Goal: Information Seeking & Learning: Learn about a topic

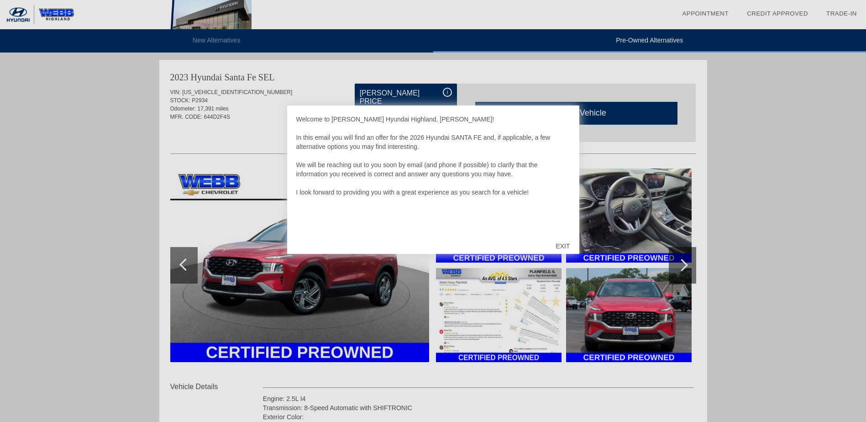
scroll to position [563, 0]
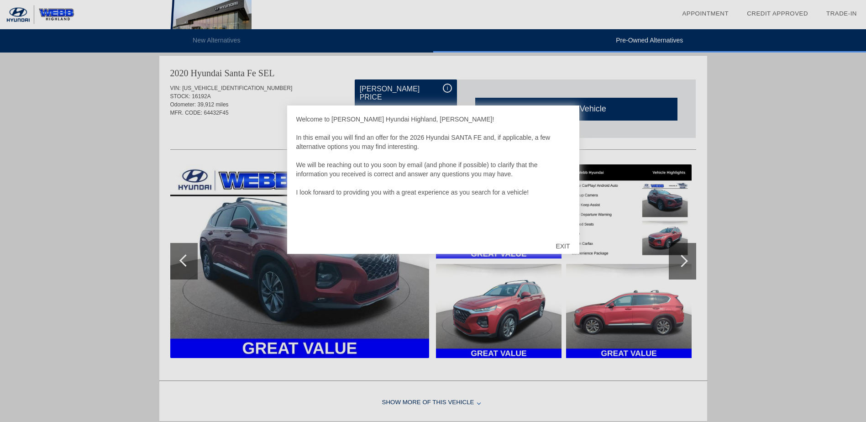
click at [565, 243] on div "EXIT" at bounding box center [562, 245] width 32 height 27
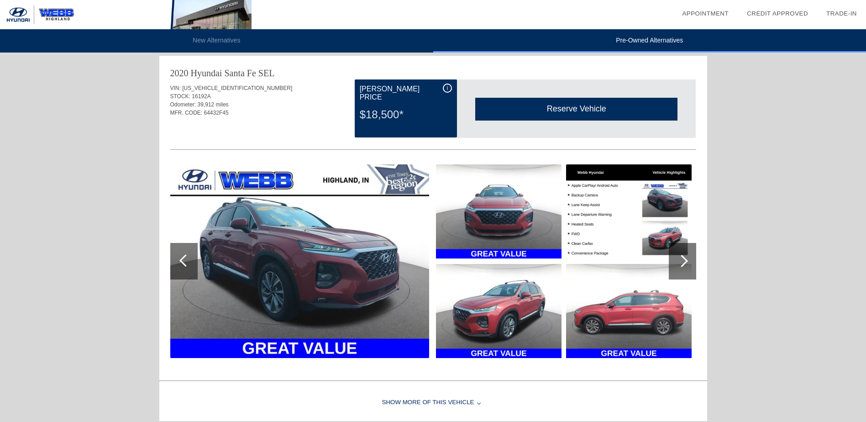
click at [685, 257] on div at bounding box center [682, 261] width 27 height 37
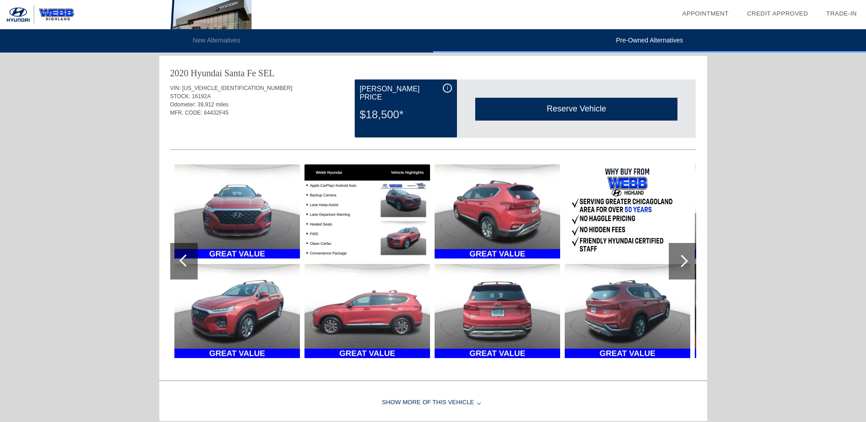
click at [685, 257] on div at bounding box center [682, 261] width 27 height 37
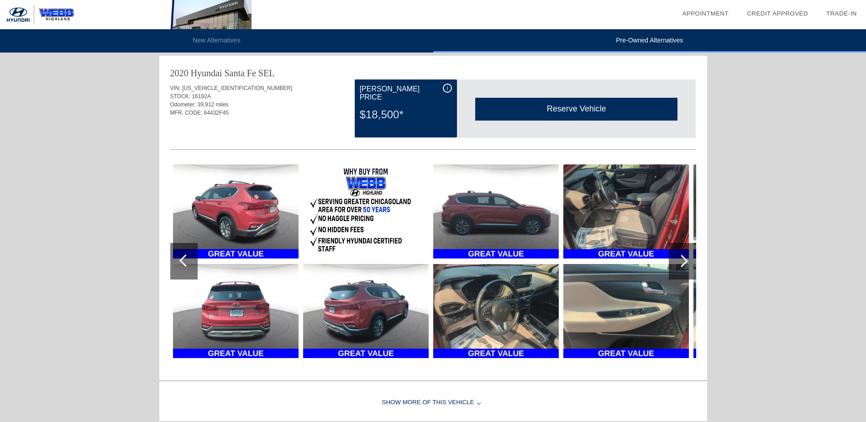
click at [685, 257] on div at bounding box center [682, 261] width 27 height 37
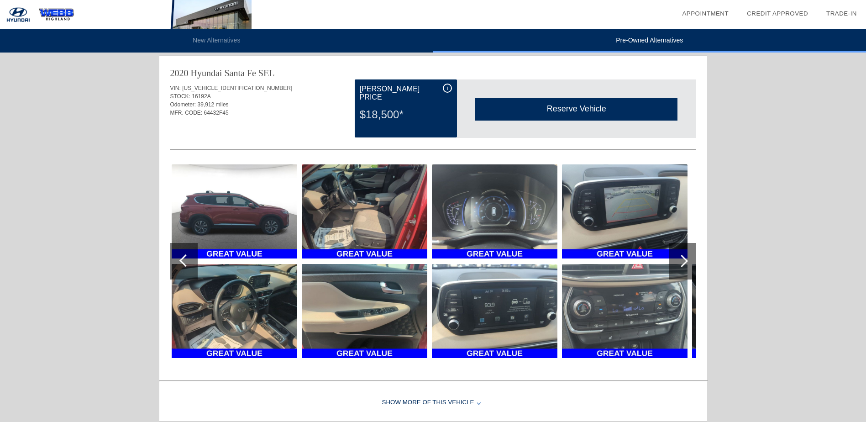
click at [685, 257] on div at bounding box center [682, 261] width 27 height 37
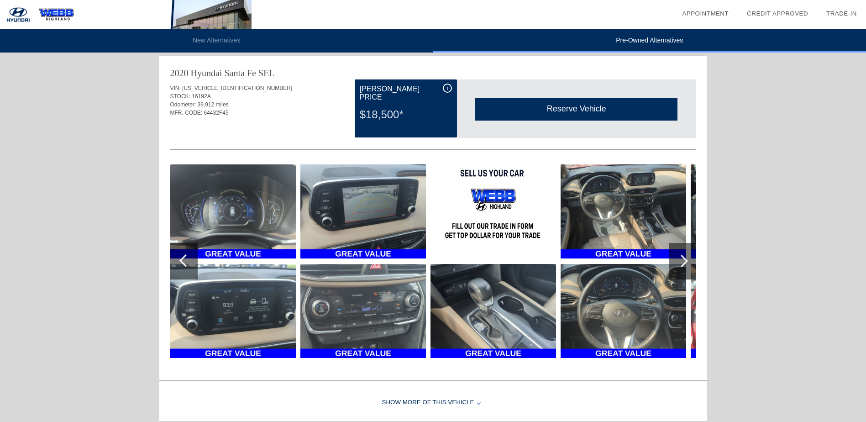
click at [685, 257] on div at bounding box center [682, 261] width 27 height 37
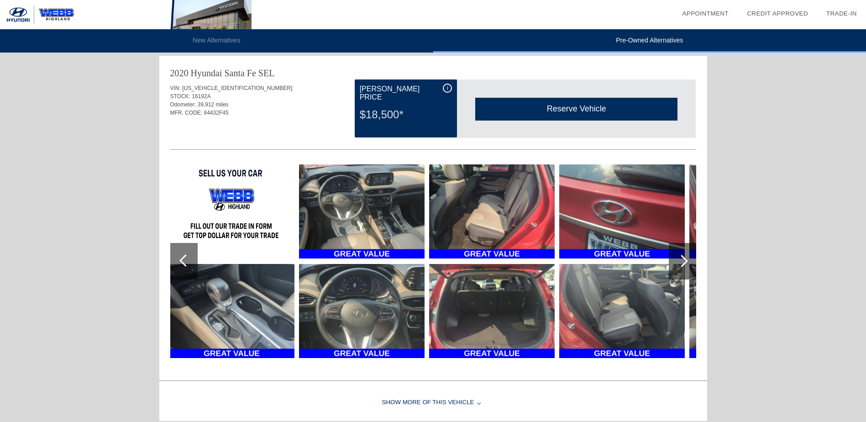
click at [685, 257] on div at bounding box center [682, 261] width 27 height 37
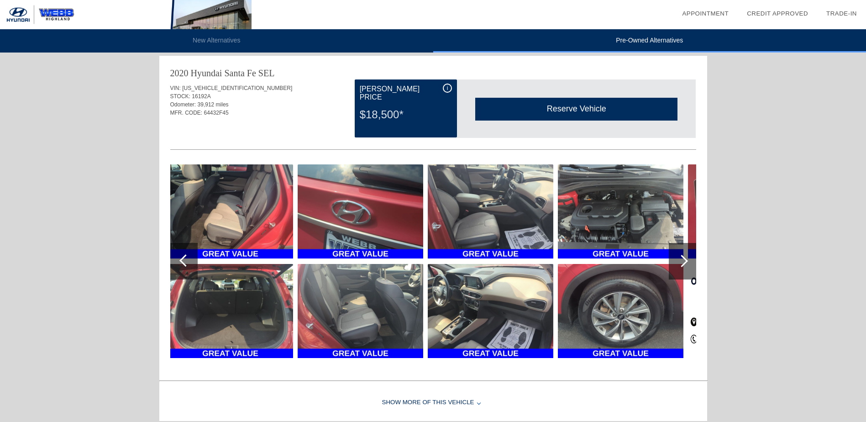
click at [685, 257] on div at bounding box center [682, 261] width 27 height 37
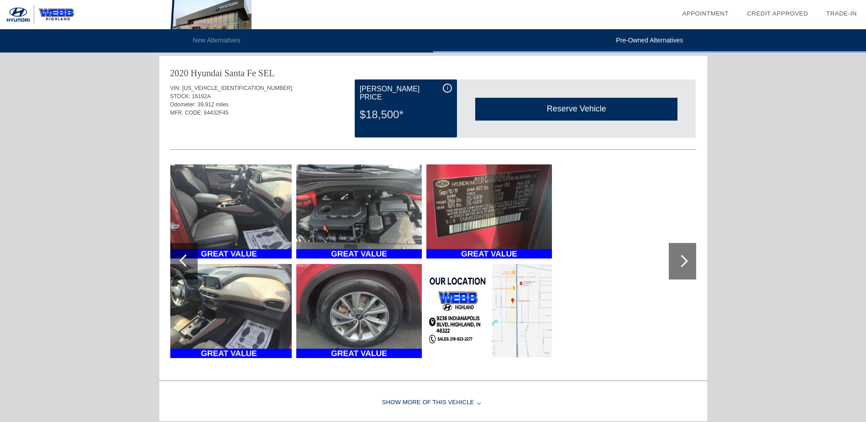
click at [685, 257] on div at bounding box center [682, 261] width 27 height 37
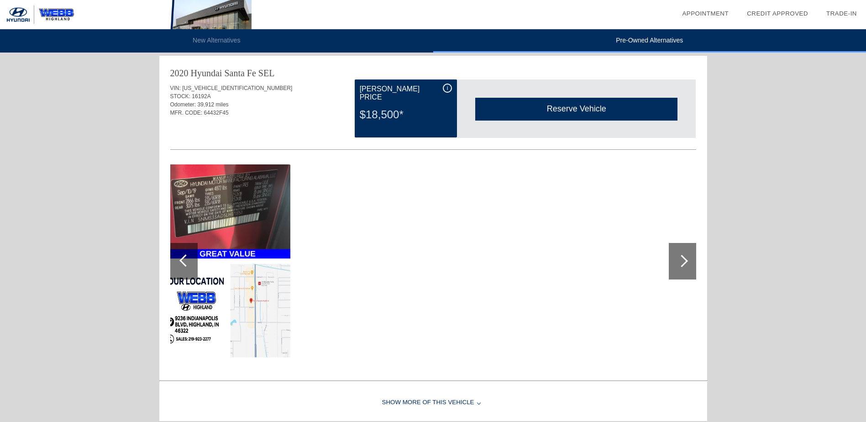
click at [685, 257] on div at bounding box center [682, 261] width 27 height 37
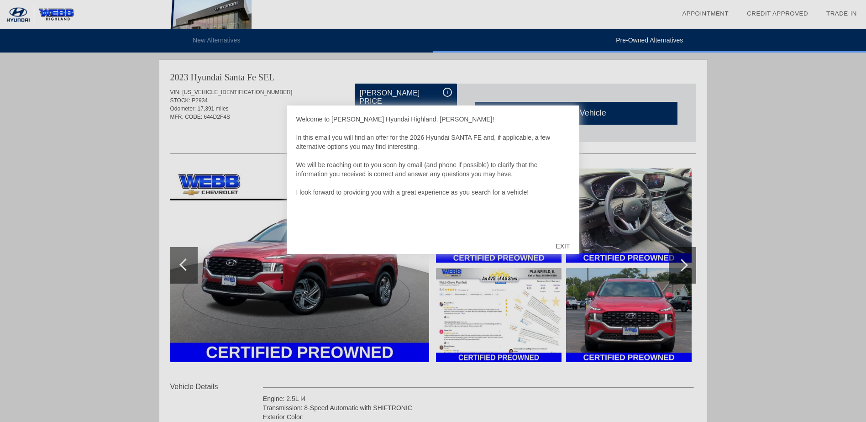
click at [561, 247] on div "EXIT" at bounding box center [562, 245] width 32 height 27
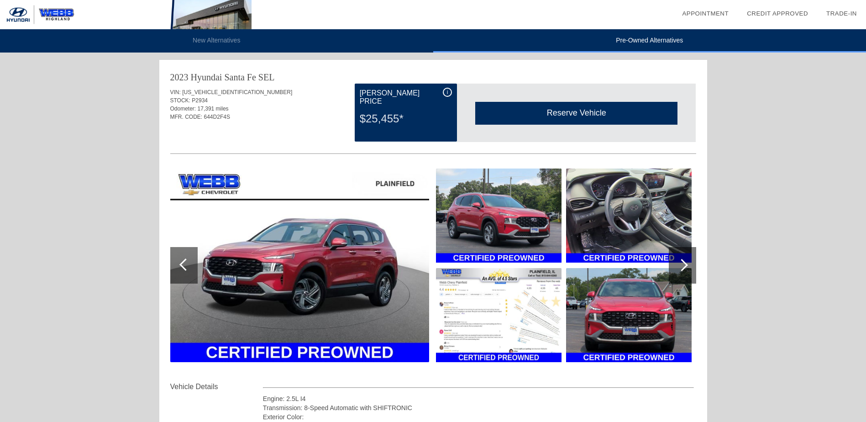
click at [687, 266] on div at bounding box center [682, 265] width 27 height 37
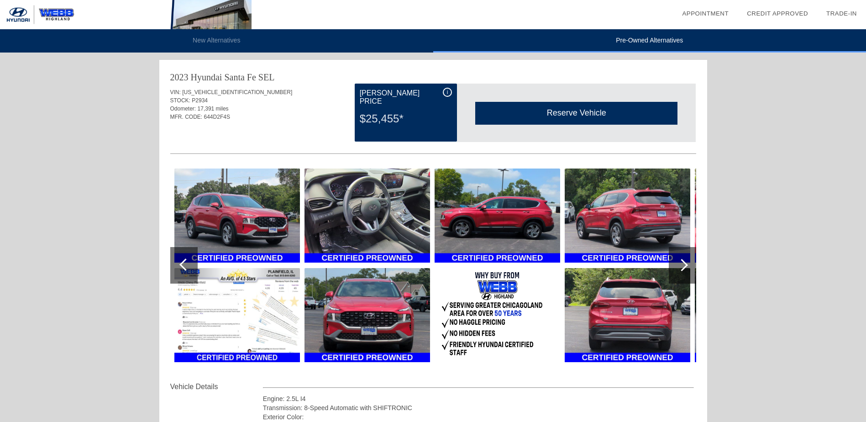
click at [687, 266] on div at bounding box center [682, 265] width 27 height 37
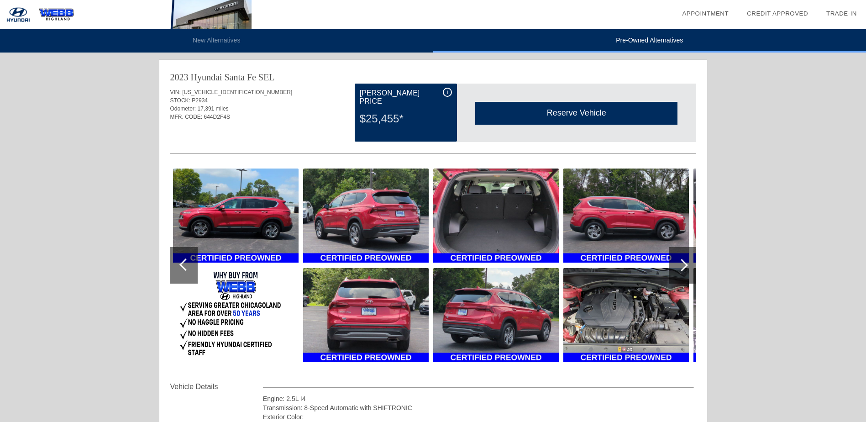
click at [687, 266] on div at bounding box center [682, 265] width 27 height 37
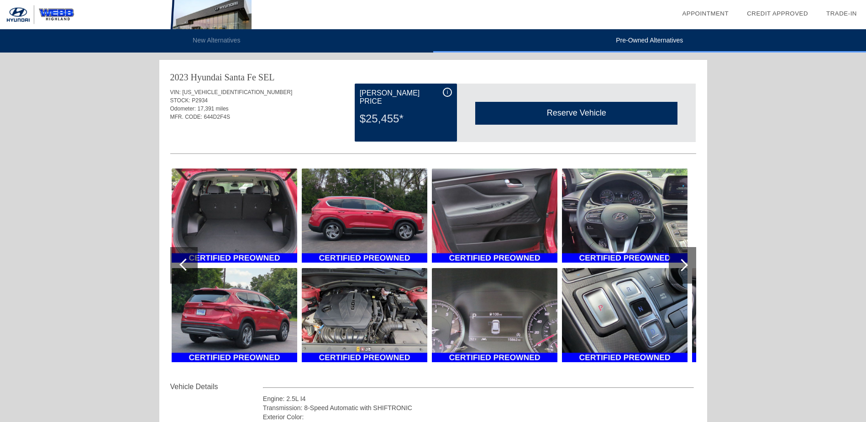
click at [687, 266] on div at bounding box center [682, 265] width 27 height 37
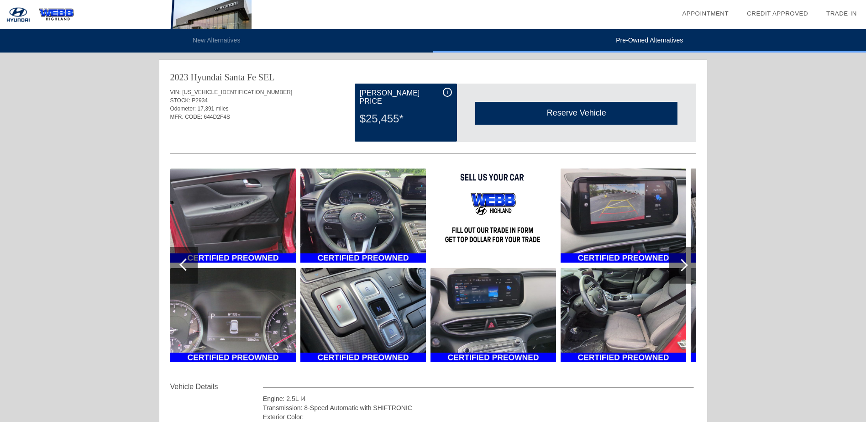
click at [687, 266] on div at bounding box center [682, 265] width 27 height 37
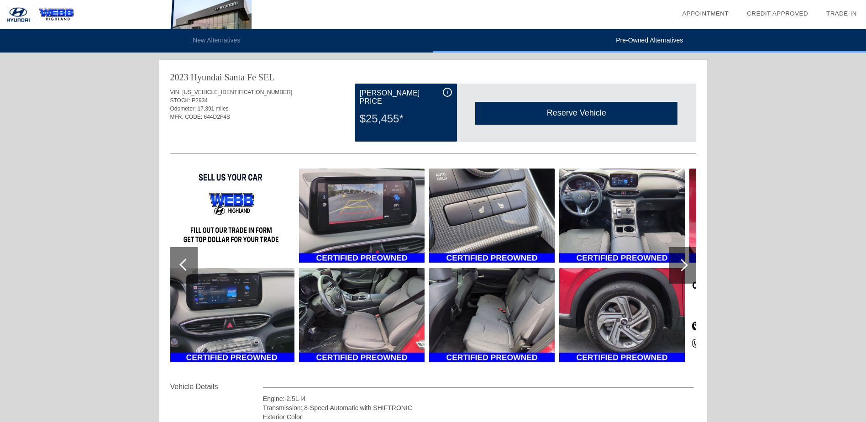
click at [687, 266] on div at bounding box center [682, 265] width 27 height 37
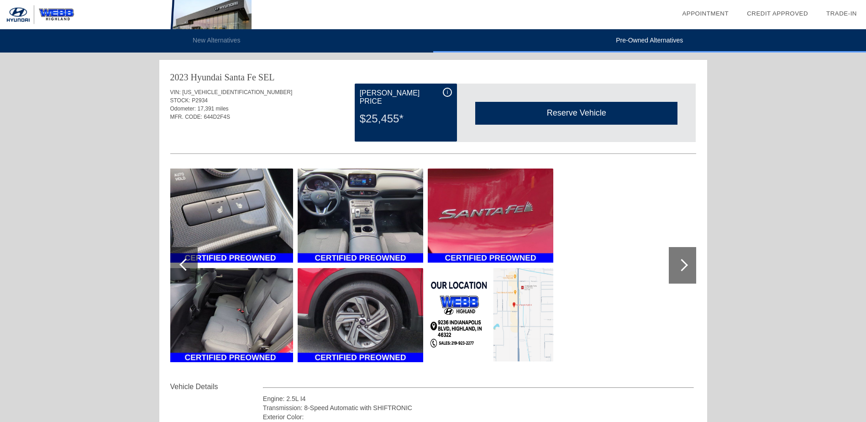
click at [344, 217] on img at bounding box center [361, 215] width 126 height 94
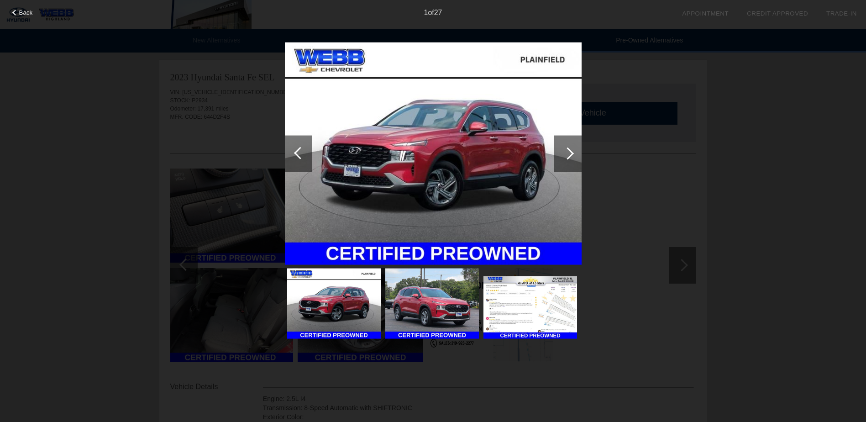
click at [562, 153] on div at bounding box center [567, 153] width 12 height 12
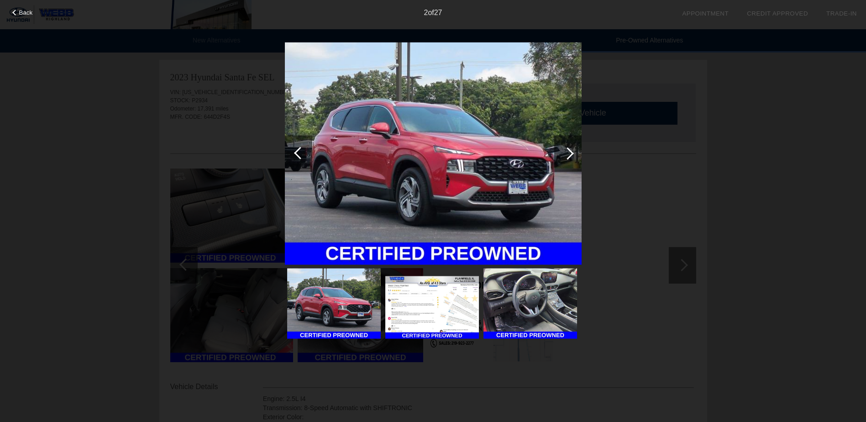
click at [562, 153] on div at bounding box center [567, 153] width 12 height 12
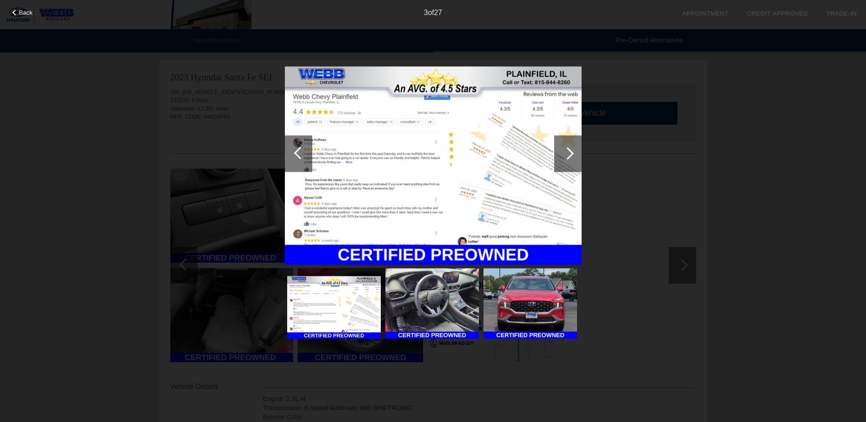
click at [562, 153] on div at bounding box center [567, 153] width 12 height 12
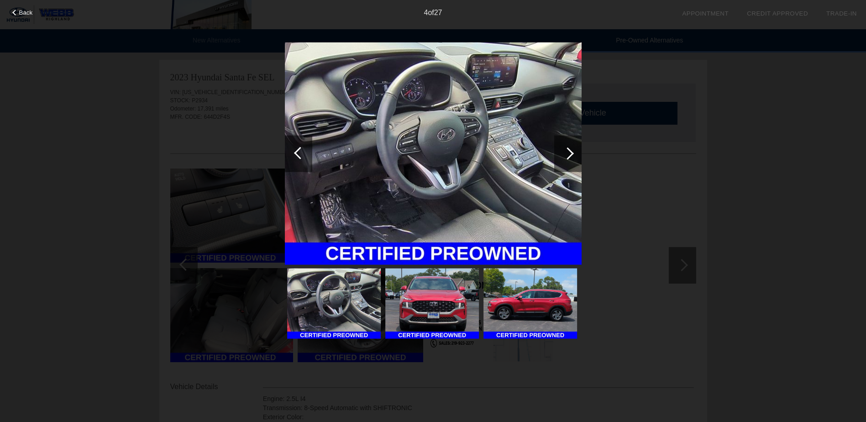
click at [562, 153] on div at bounding box center [567, 153] width 12 height 12
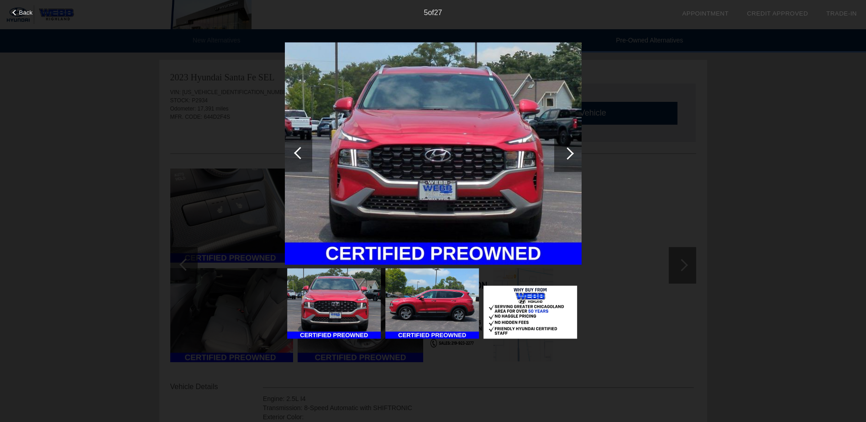
click at [562, 153] on div at bounding box center [567, 153] width 12 height 12
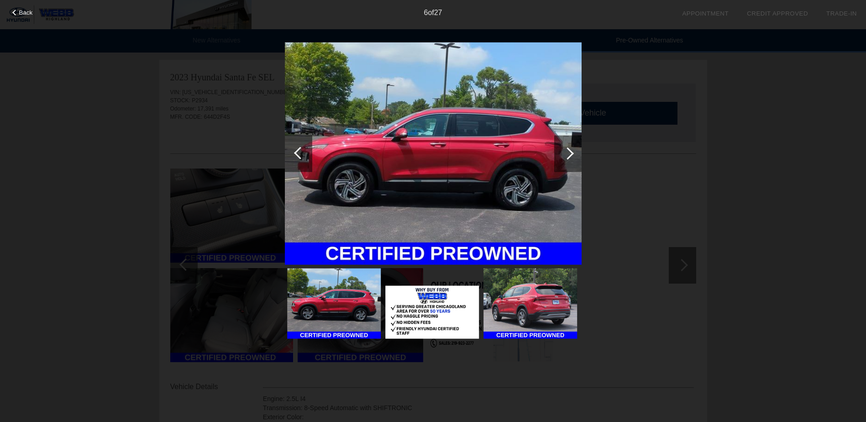
click at [562, 153] on div at bounding box center [567, 153] width 12 height 12
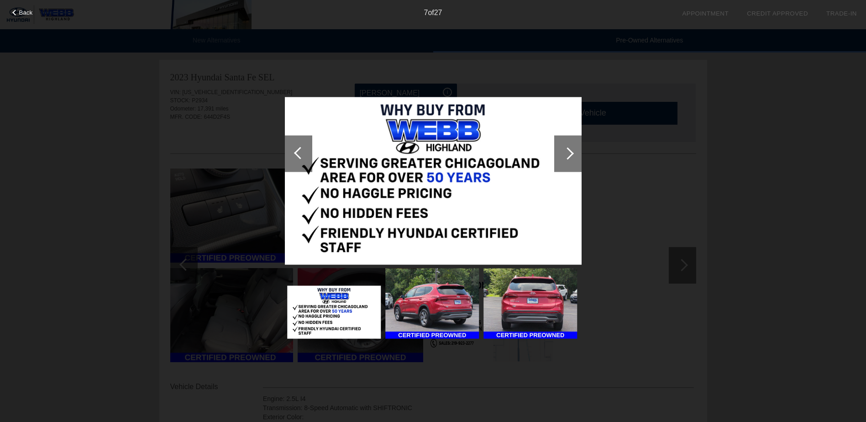
click at [562, 153] on div at bounding box center [567, 153] width 12 height 12
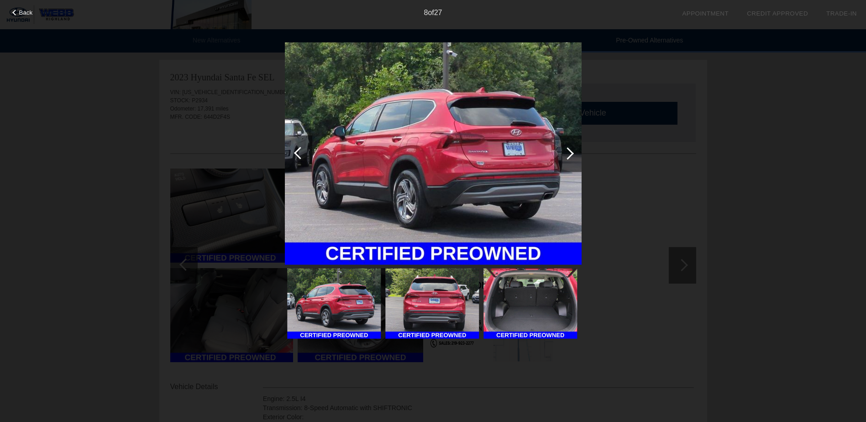
click at [562, 153] on div at bounding box center [567, 153] width 12 height 12
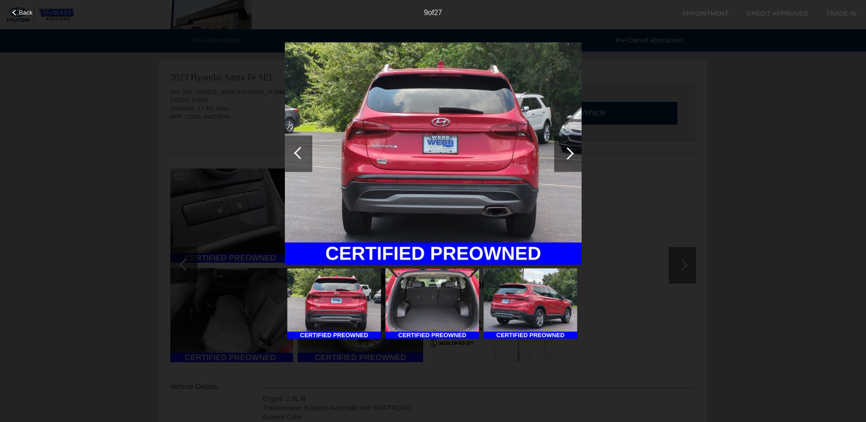
click at [562, 153] on div at bounding box center [567, 153] width 12 height 12
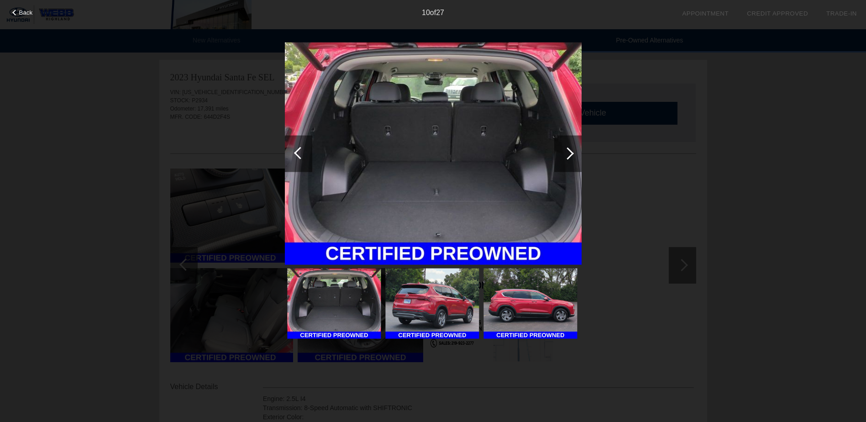
click at [562, 153] on div at bounding box center [567, 153] width 12 height 12
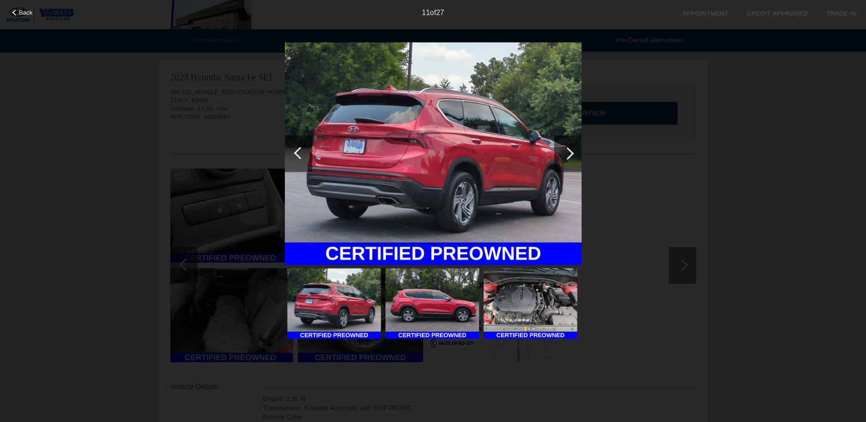
click at [562, 153] on div at bounding box center [567, 153] width 12 height 12
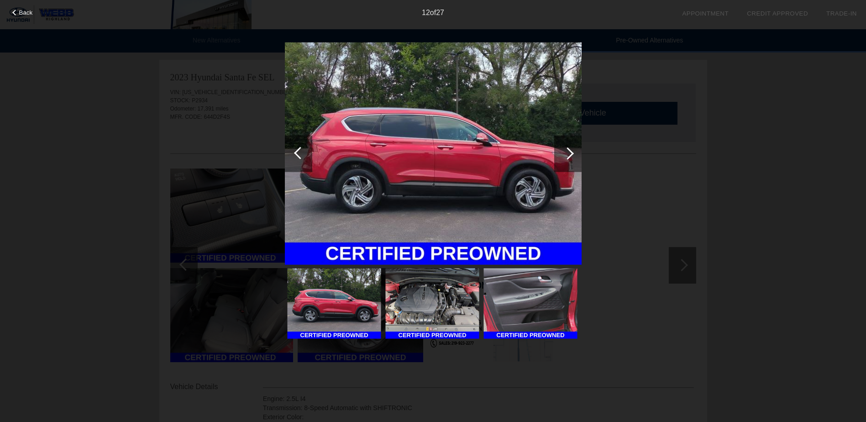
click at [562, 153] on div at bounding box center [567, 153] width 12 height 12
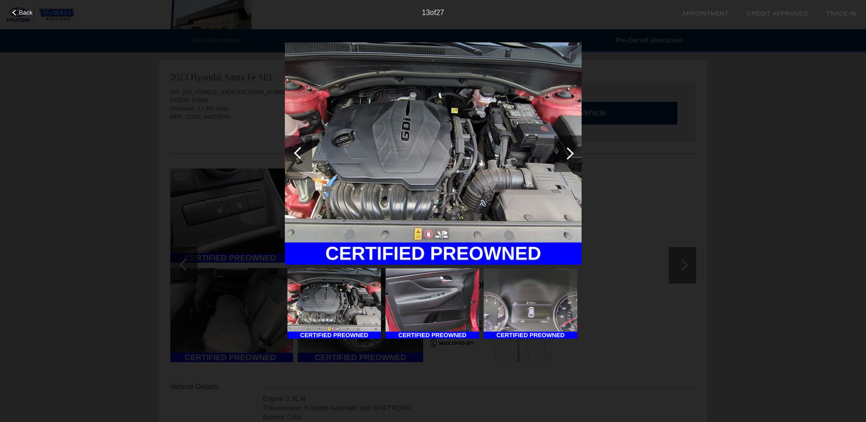
click at [562, 153] on div at bounding box center [567, 153] width 12 height 12
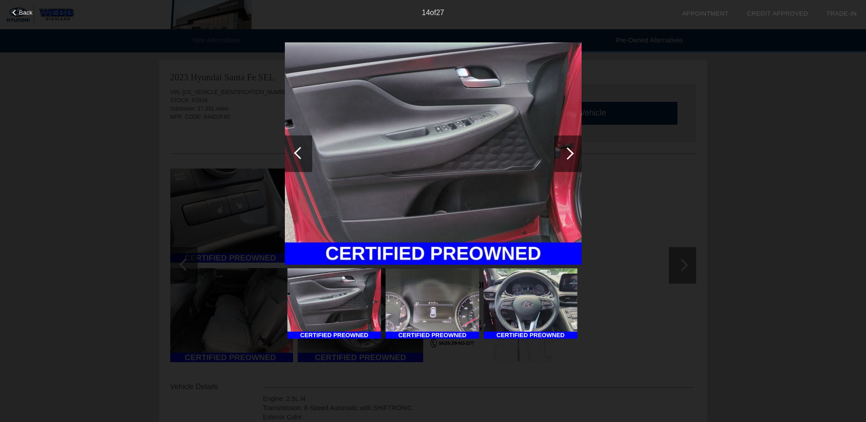
click at [562, 153] on div at bounding box center [567, 153] width 12 height 12
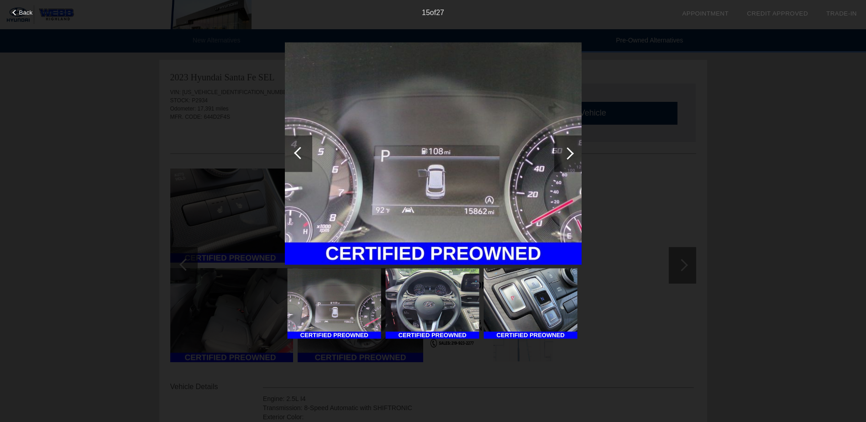
click at [562, 153] on div at bounding box center [567, 153] width 12 height 12
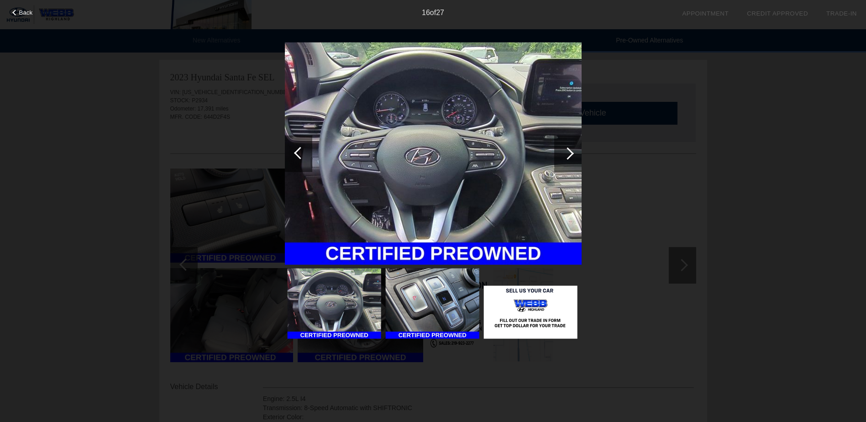
click at [562, 153] on div at bounding box center [567, 153] width 12 height 12
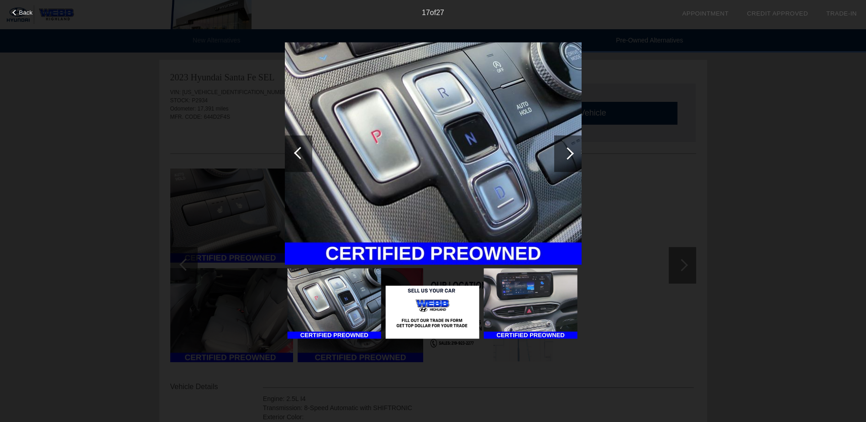
click at [562, 153] on div at bounding box center [567, 153] width 12 height 12
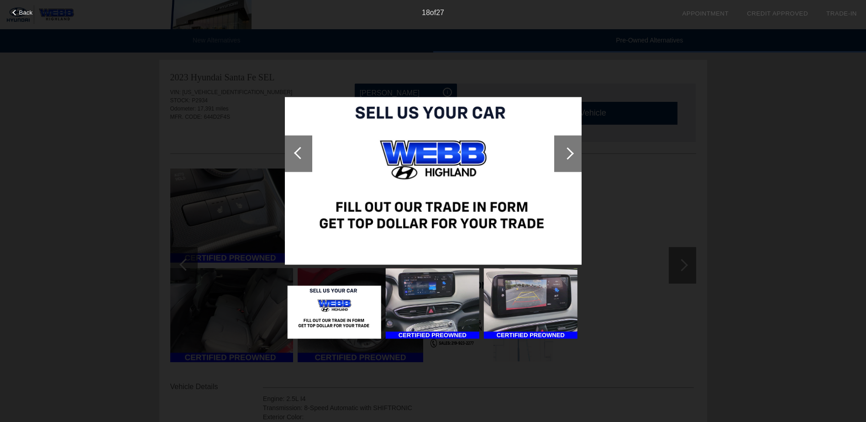
click at [562, 153] on div at bounding box center [567, 153] width 12 height 12
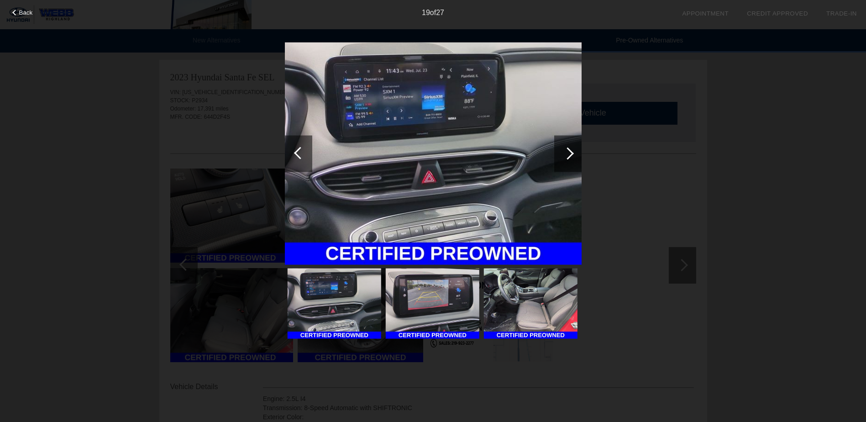
click at [26, 11] on span "Back" at bounding box center [26, 12] width 14 height 7
